Goal: Transaction & Acquisition: Download file/media

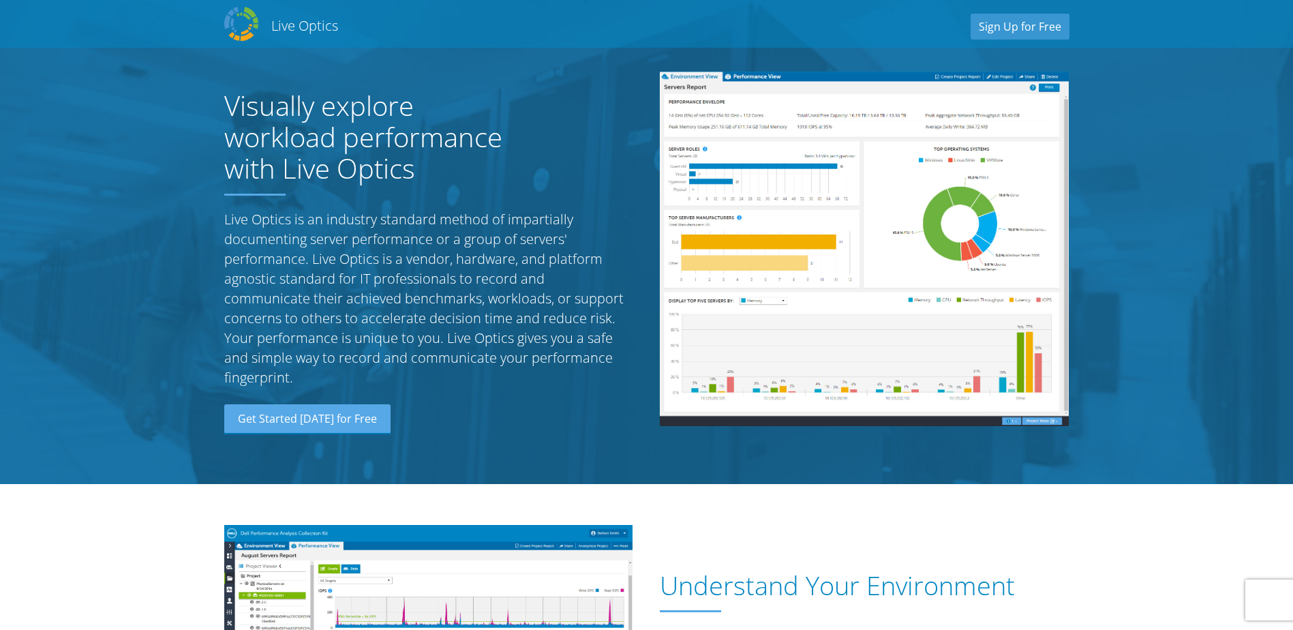
click at [592, 68] on div "Visually explore workload performance with Live Optics Live Optics is an indust…" at bounding box center [429, 249] width 436 height 382
click at [1036, 29] on link "Sign Up for Free" at bounding box center [1019, 27] width 99 height 26
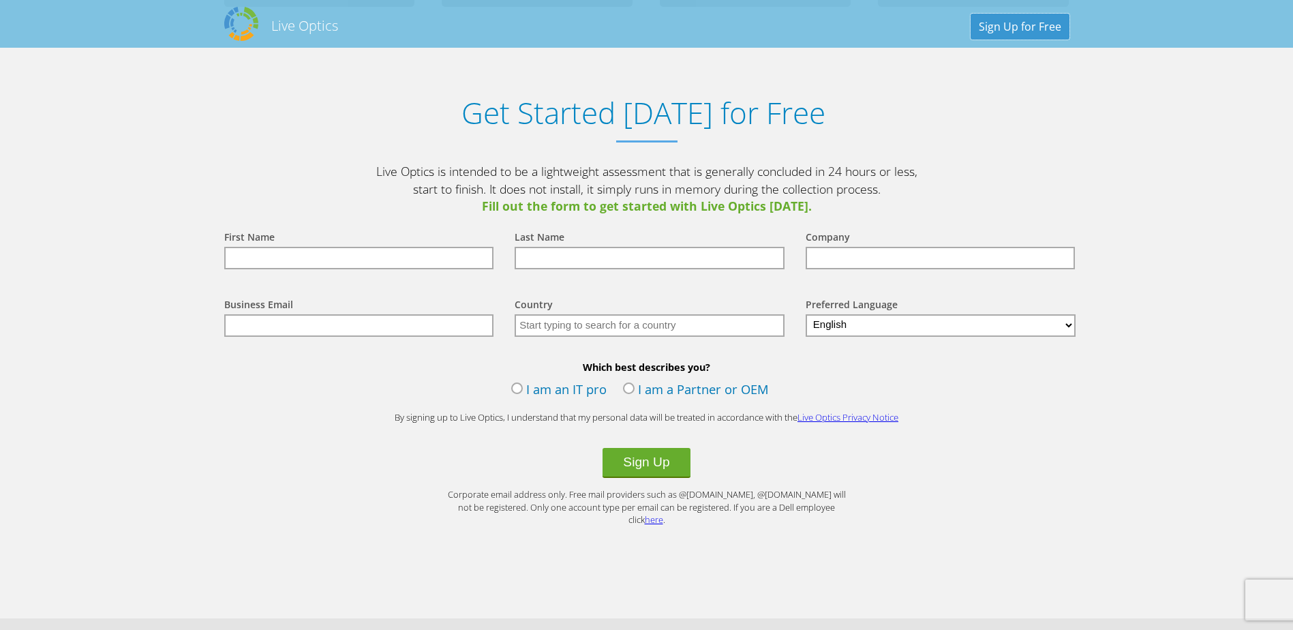
scroll to position [1421, 0]
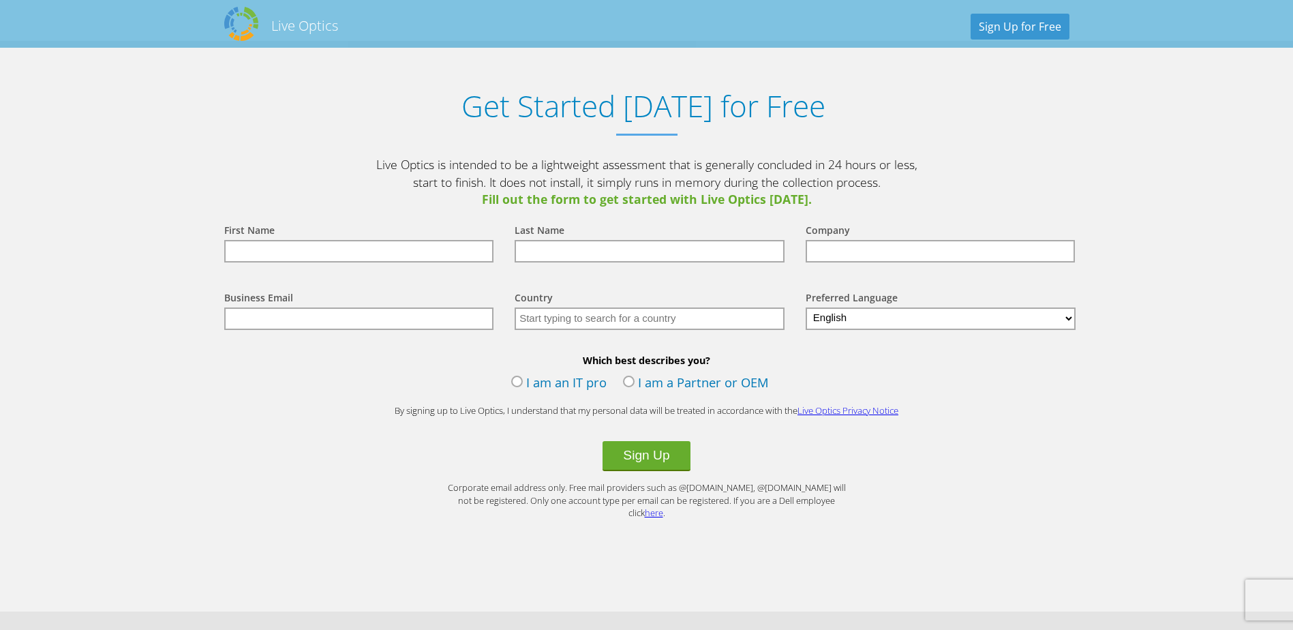
click at [359, 253] on input "text" at bounding box center [359, 251] width 270 height 22
type input "Erik"
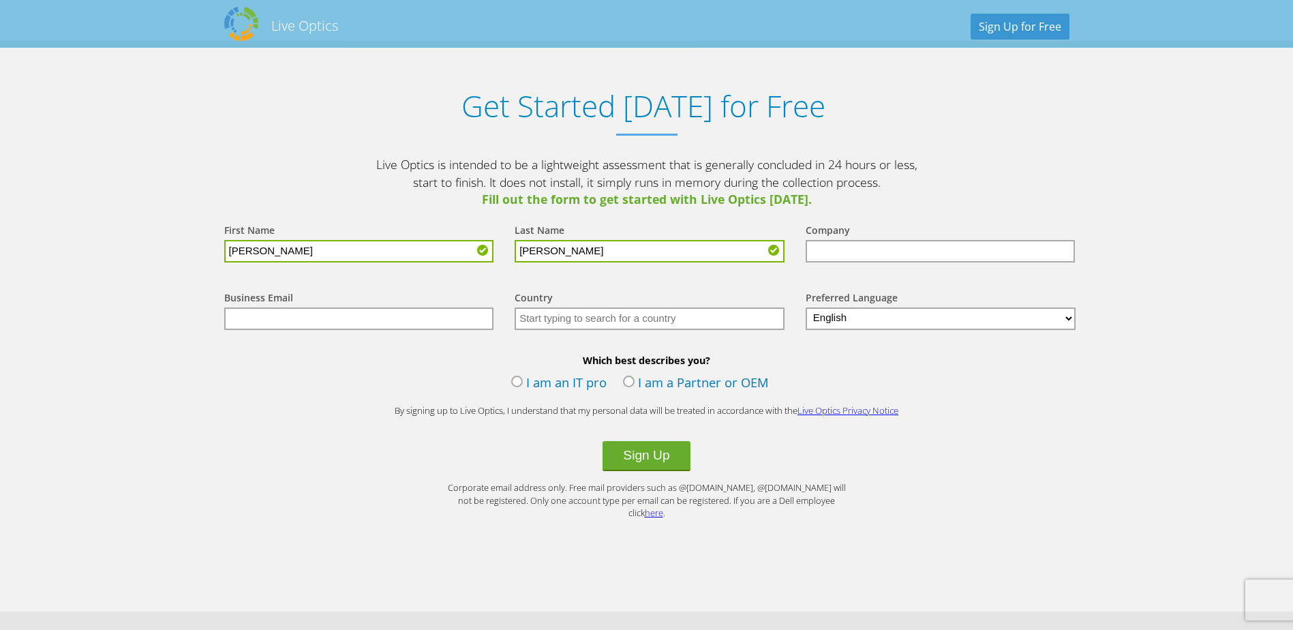
type input "Contreras"
type input "Security Federal Savings Bank"
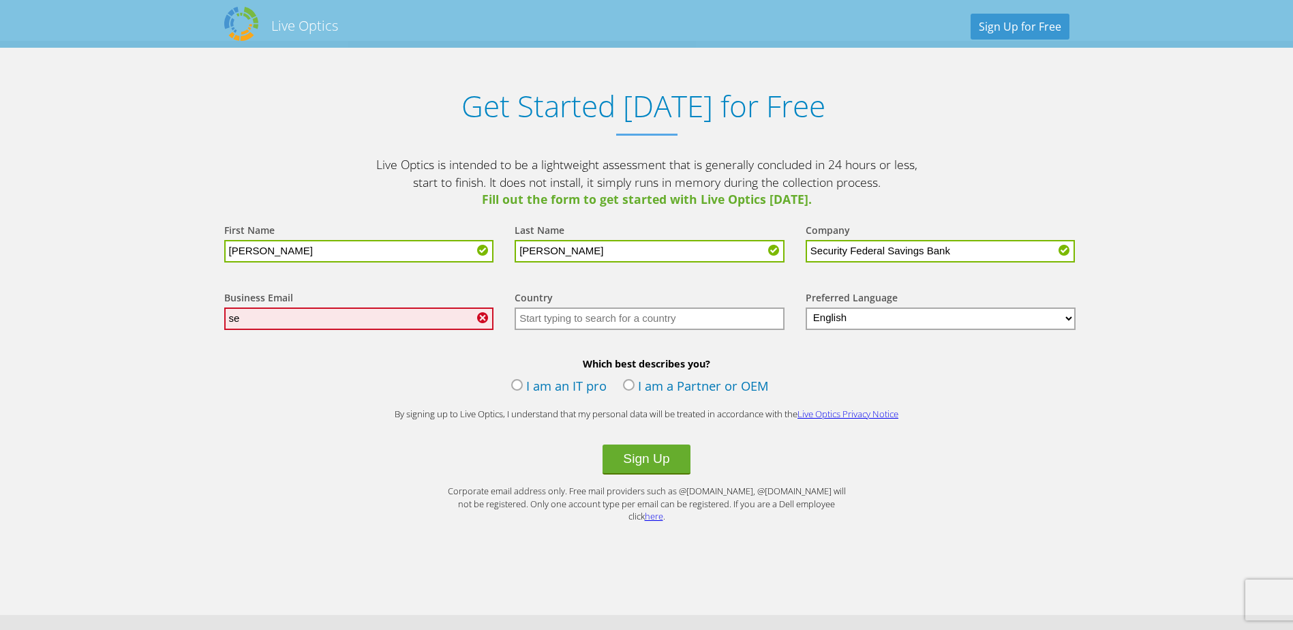
type input "s"
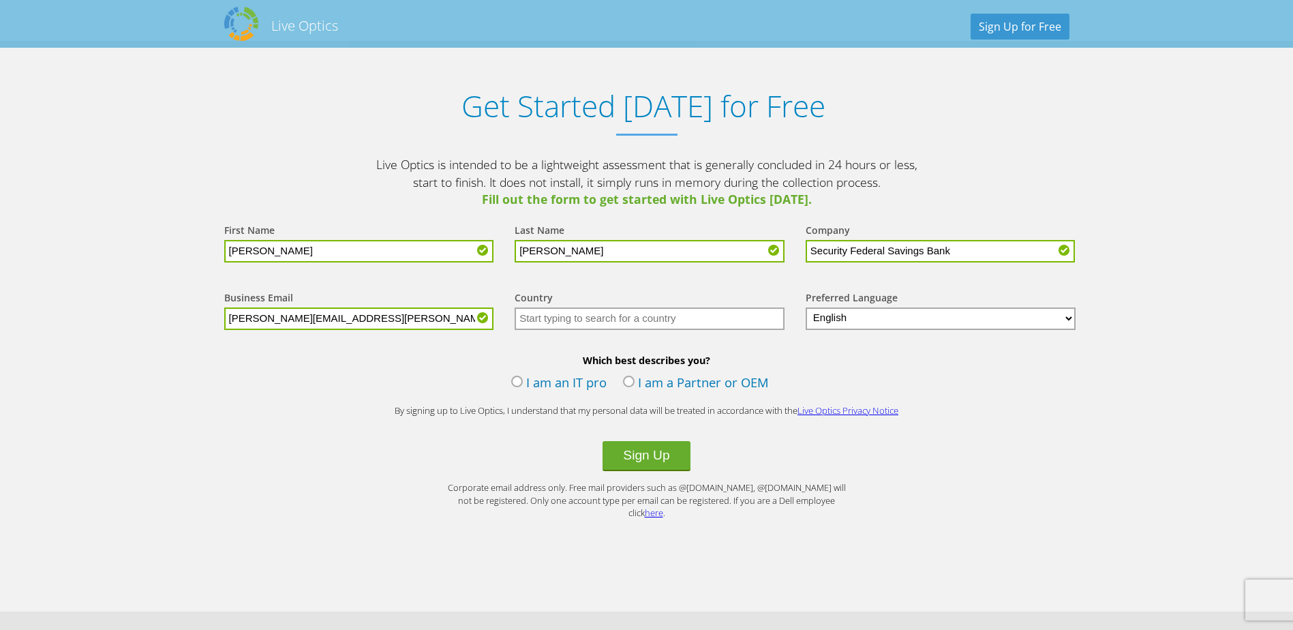
type input "erik.contreras@secfedbank.com"
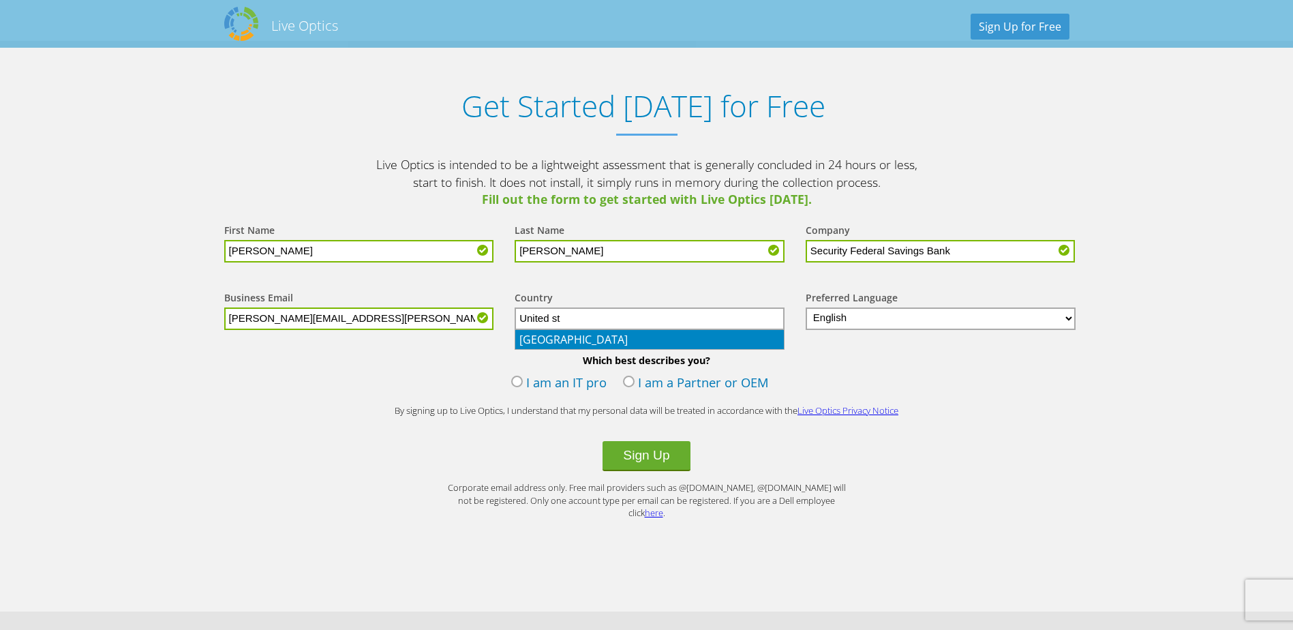
click at [673, 336] on li "United States" at bounding box center [649, 339] width 268 height 19
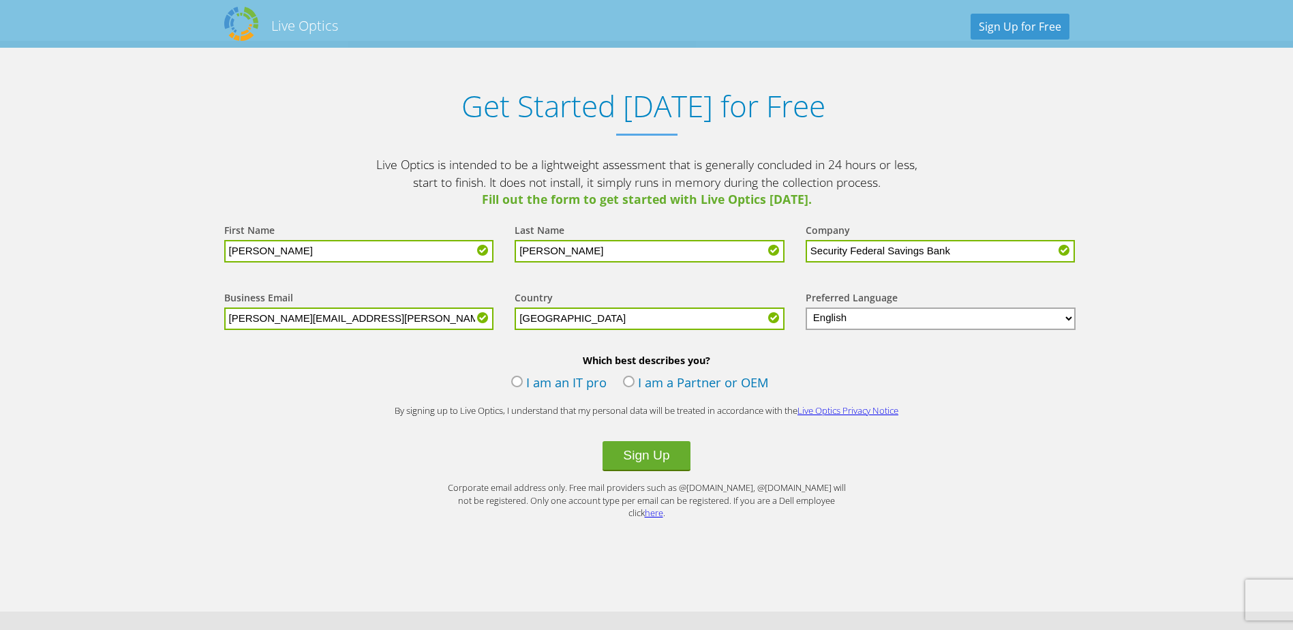
type input "United States"
click at [511, 380] on label "I am an IT pro" at bounding box center [558, 383] width 95 height 20
click at [0, 0] on input "I am an IT pro" at bounding box center [0, 0] width 0 height 0
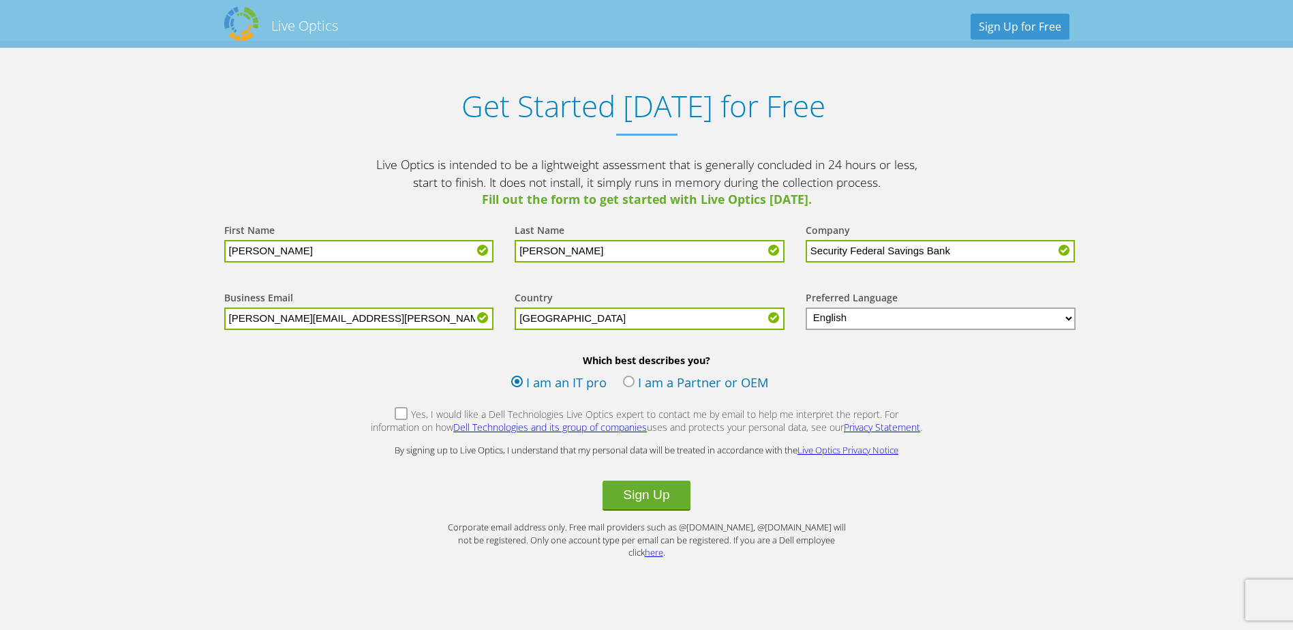
click at [390, 416] on label "Yes, I would like a Dell Technologies Live Optics expert to contact me by email…" at bounding box center [646, 422] width 553 height 29
click at [0, 0] on input "Yes, I would like a Dell Technologies Live Optics expert to contact me by email…" at bounding box center [0, 0] width 0 height 0
click at [630, 510] on button "Sign Up" at bounding box center [645, 495] width 87 height 30
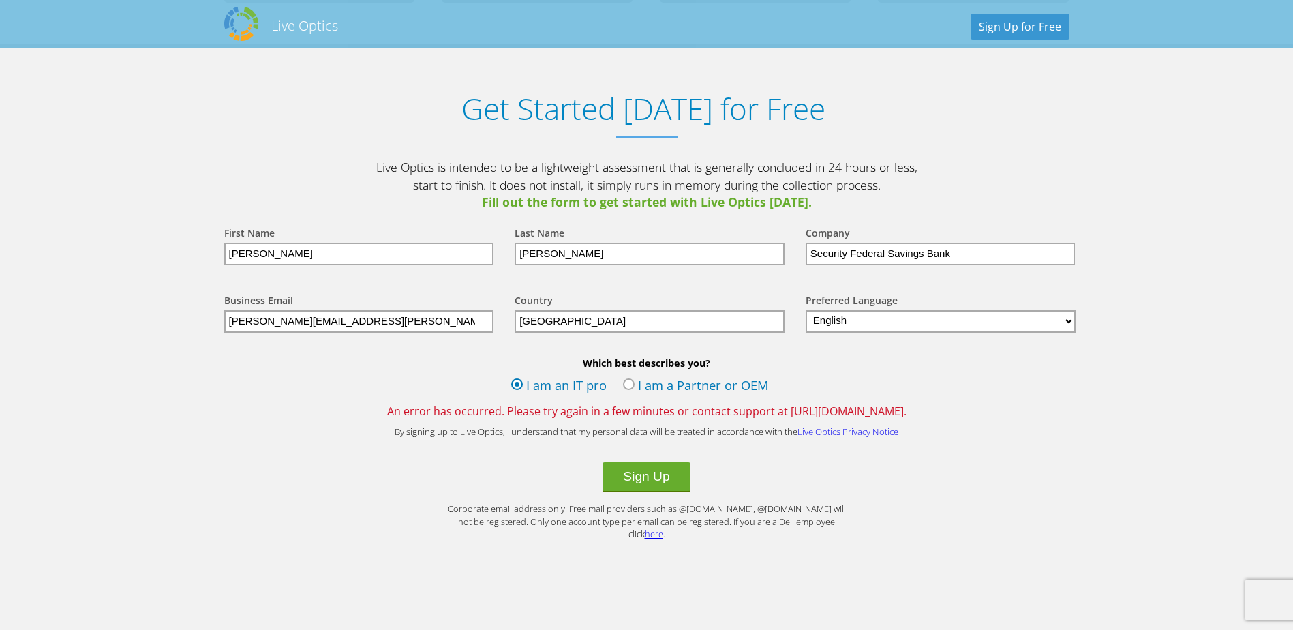
scroll to position [1431, 0]
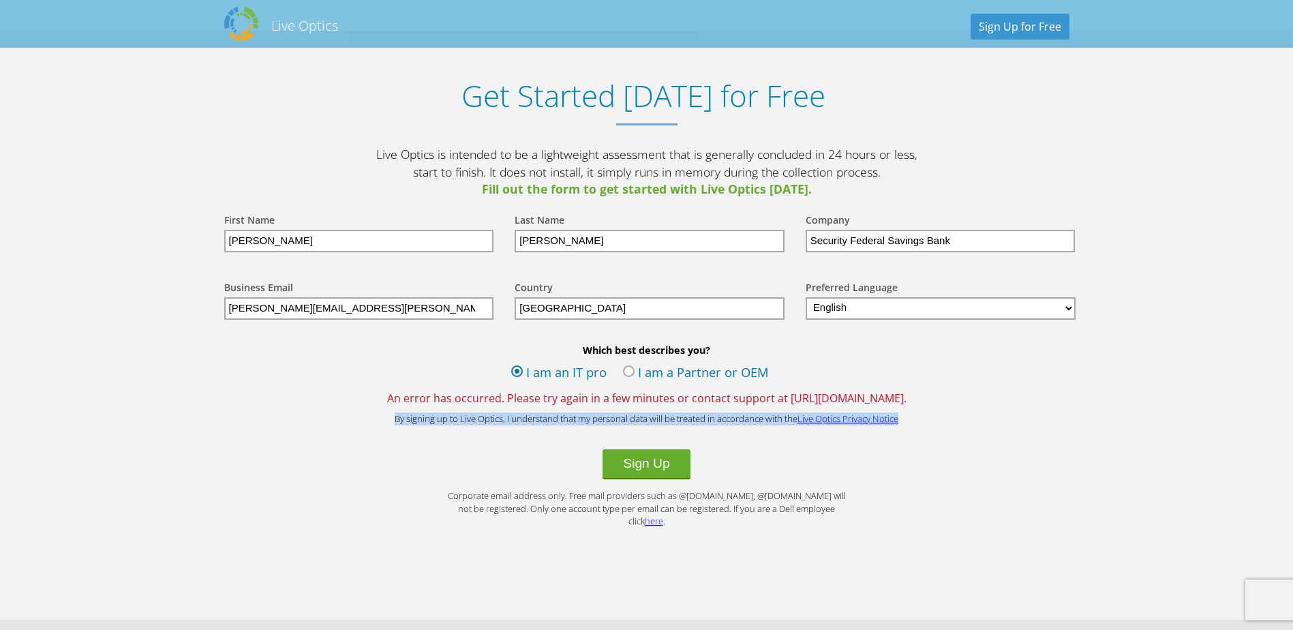
click at [107, 426] on section "Get Started [DATE] for Free Live Optics is intended to be a lightweight assessm…" at bounding box center [646, 325] width 1293 height 588
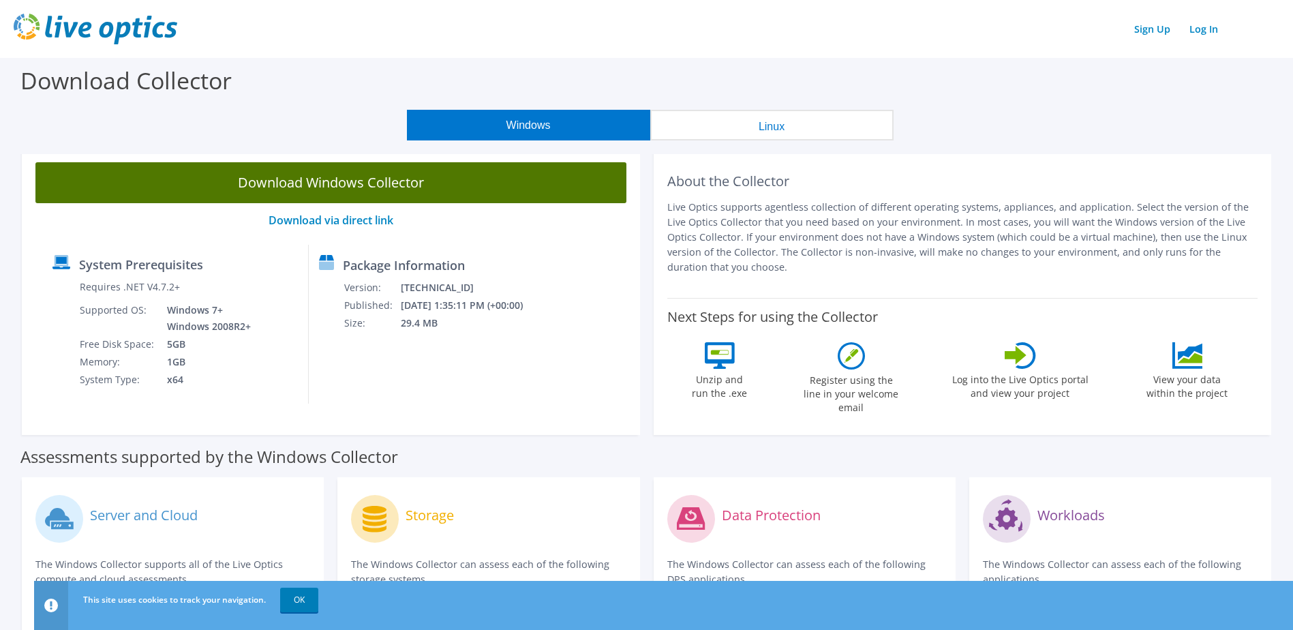
click at [183, 181] on link "Download Windows Collector" at bounding box center [330, 182] width 591 height 41
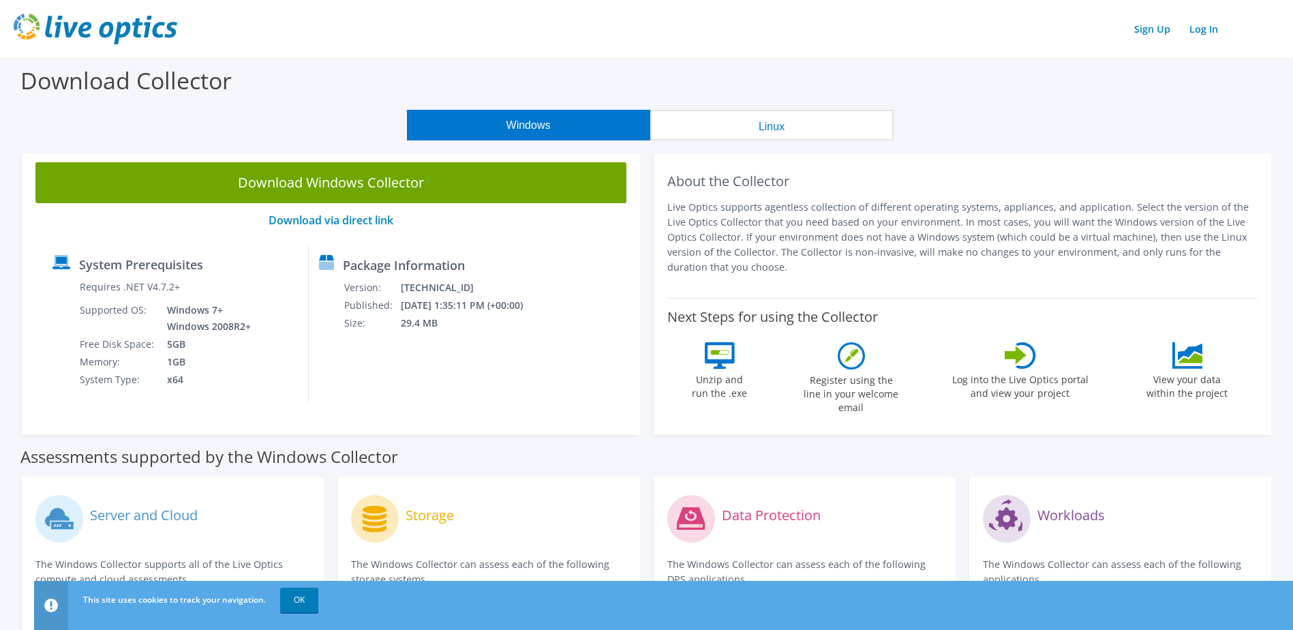
drag, startPoint x: 604, startPoint y: 67, endPoint x: 597, endPoint y: 66, distance: 7.5
click at [604, 67] on div "Download Collector" at bounding box center [646, 84] width 1279 height 52
